Goal: Navigation & Orientation: Find specific page/section

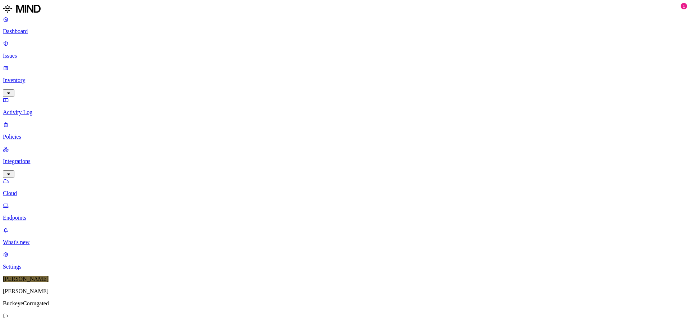
click at [33, 270] on p "Settings" at bounding box center [345, 266] width 685 height 6
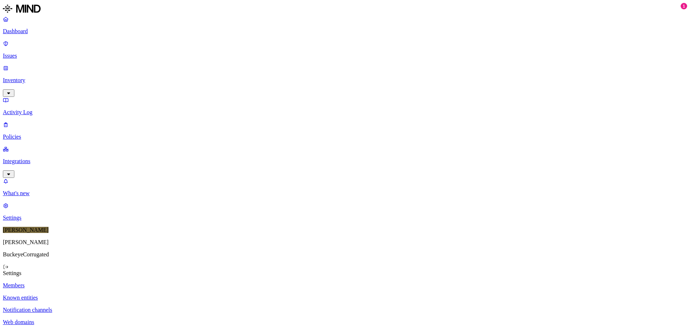
click at [50, 158] on p "Integrations" at bounding box center [345, 161] width 685 height 6
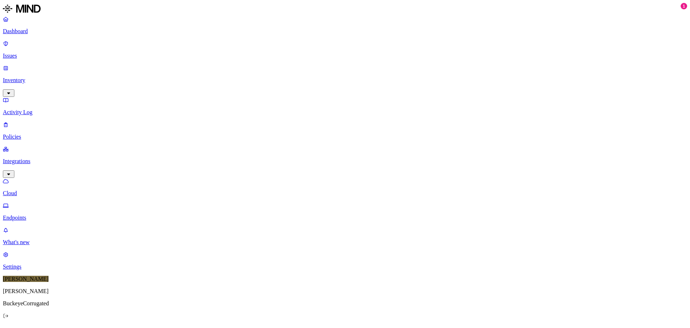
click at [48, 190] on p "Cloud" at bounding box center [345, 193] width 685 height 6
